Goal: Task Accomplishment & Management: Use online tool/utility

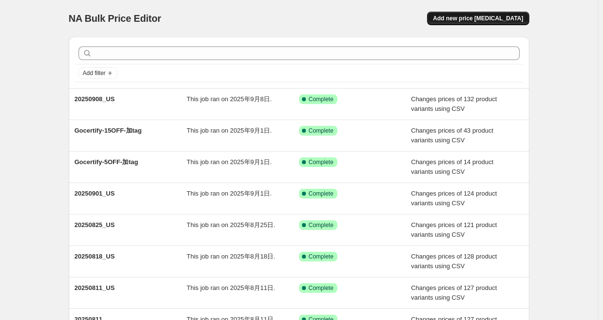
click at [475, 20] on span "Add new price [MEDICAL_DATA]" at bounding box center [478, 19] width 90 height 8
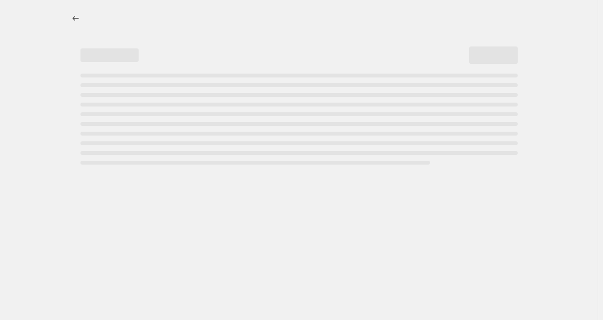
select select "percentage"
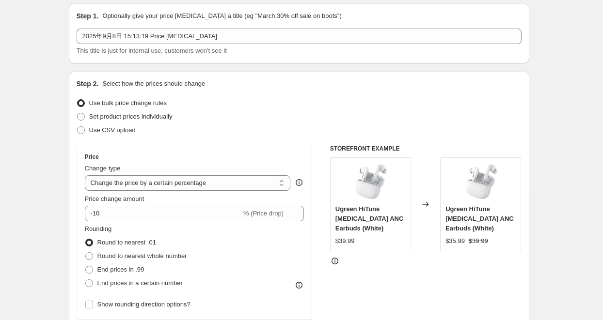
scroll to position [48, 0]
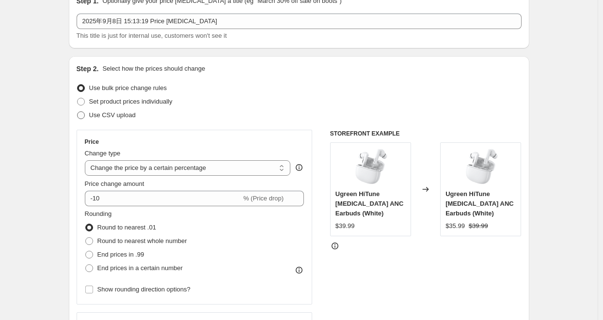
click at [108, 114] on span "Use CSV upload" at bounding box center [112, 114] width 46 height 7
click at [77, 112] on input "Use CSV upload" at bounding box center [77, 111] width 0 height 0
radio input "true"
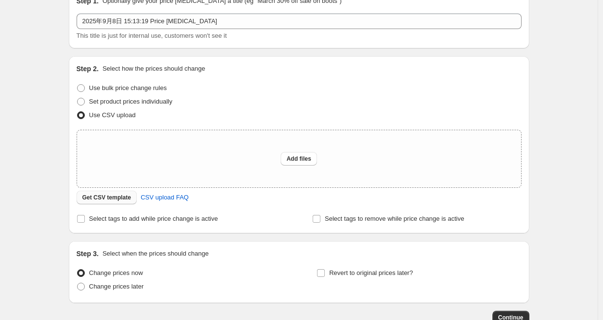
click at [115, 200] on span "Get CSV template" at bounding box center [106, 198] width 49 height 8
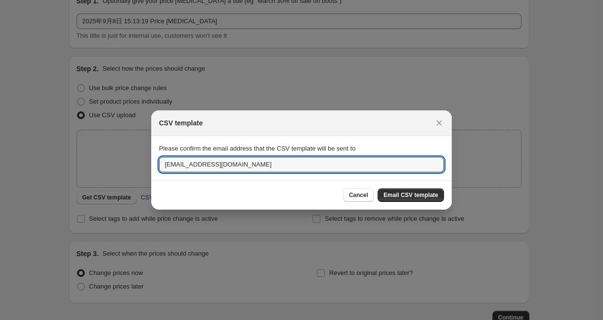
drag, startPoint x: 182, startPoint y: 167, endPoint x: 147, endPoint y: 168, distance: 34.9
type input "[EMAIL_ADDRESS][DOMAIN_NAME]"
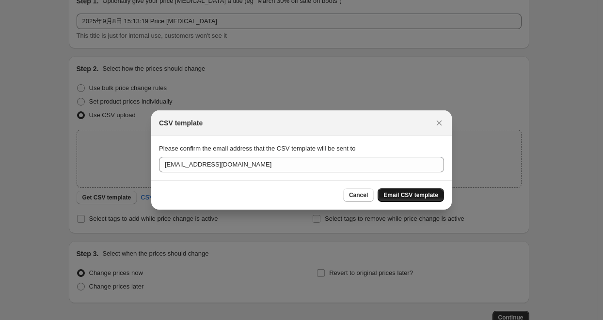
click at [399, 194] on span "Email CSV template" at bounding box center [410, 195] width 55 height 8
